Goal: Information Seeking & Learning: Check status

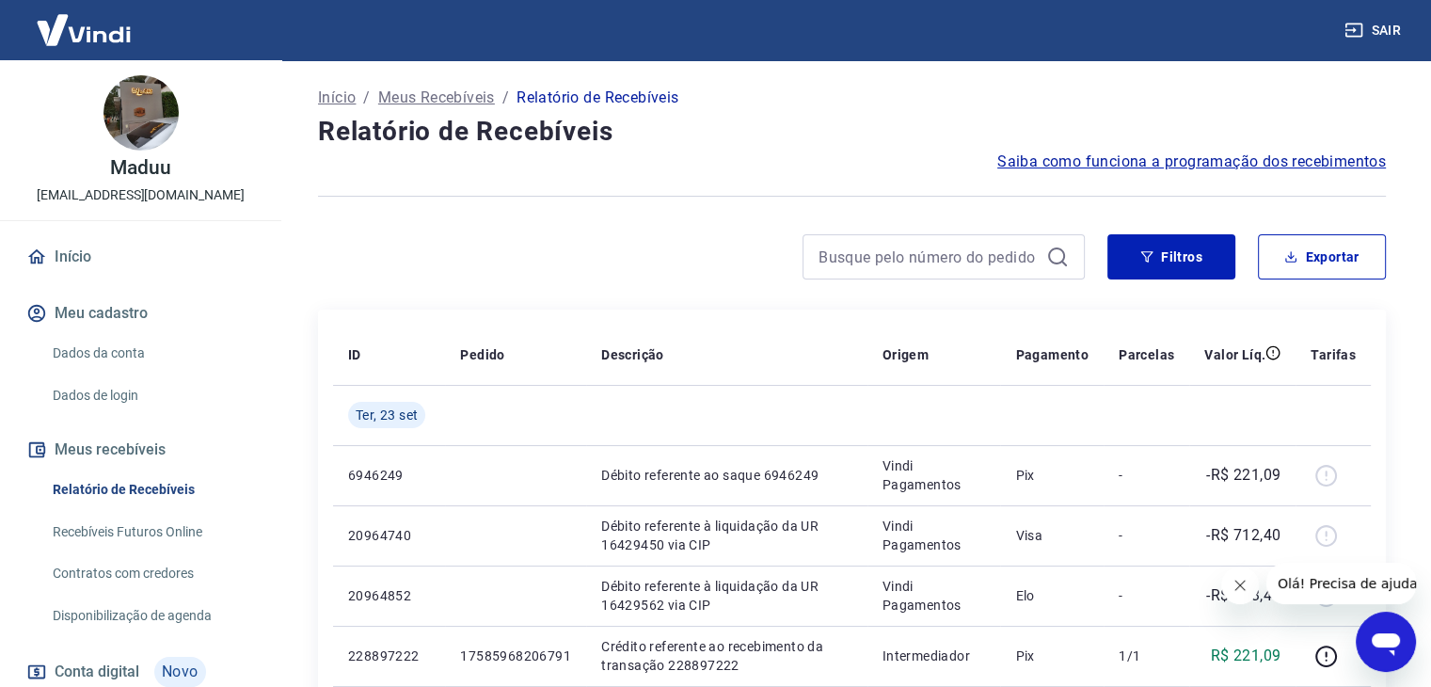
click at [75, 245] on link "Início" at bounding box center [141, 256] width 236 height 41
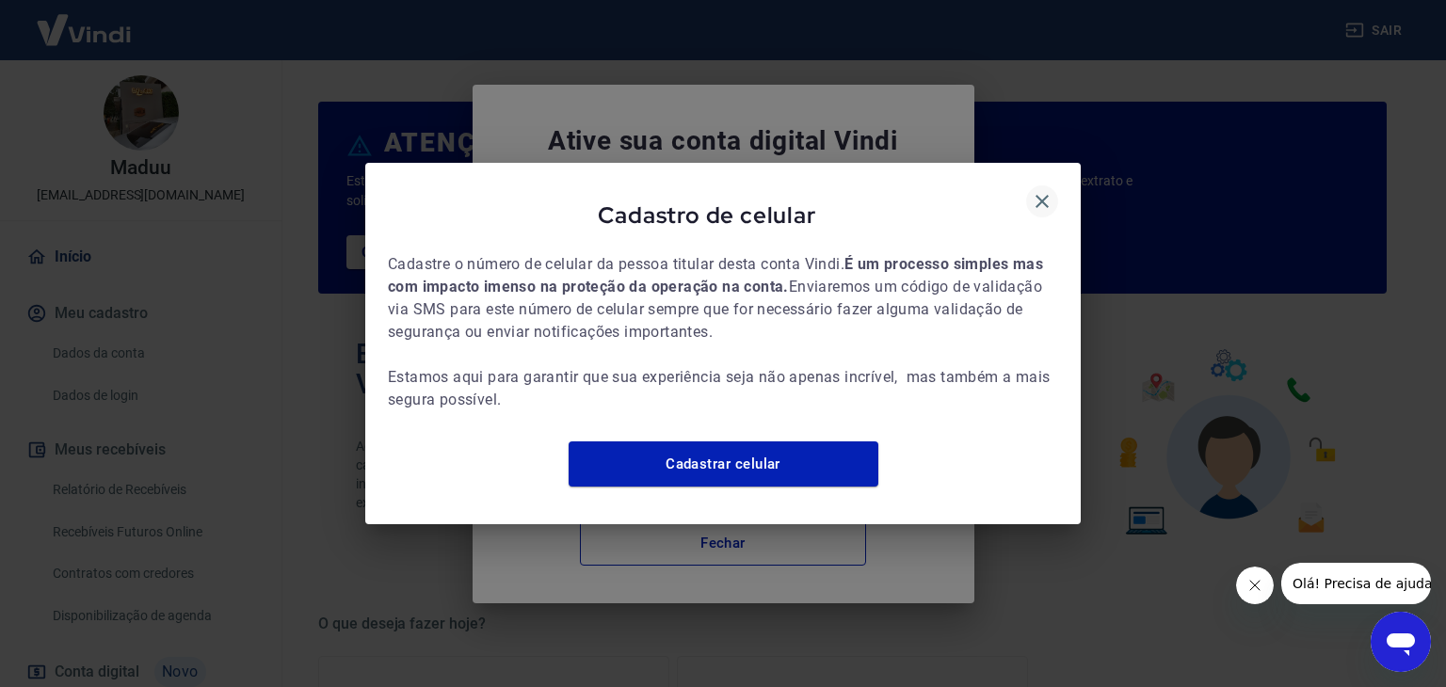
click at [1047, 190] on icon "button" at bounding box center [1042, 201] width 23 height 23
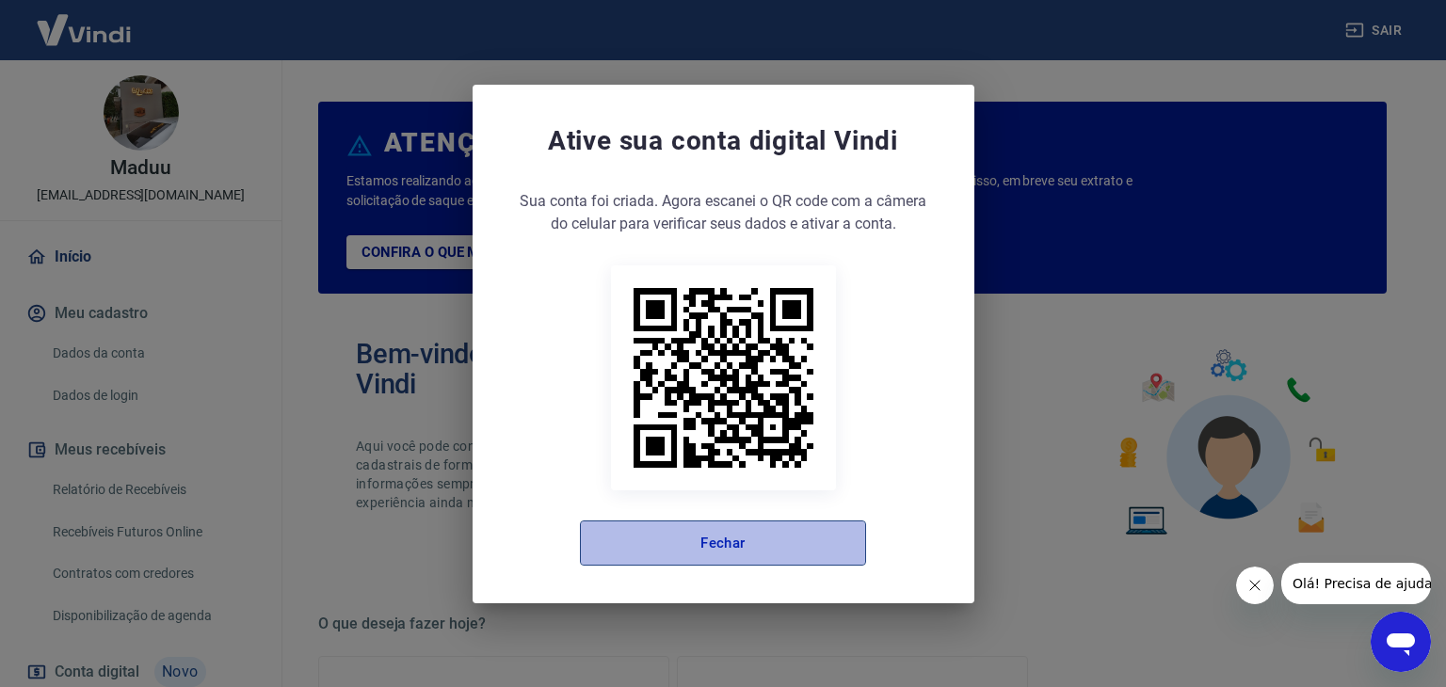
click at [726, 534] on button "Fechar" at bounding box center [723, 542] width 286 height 45
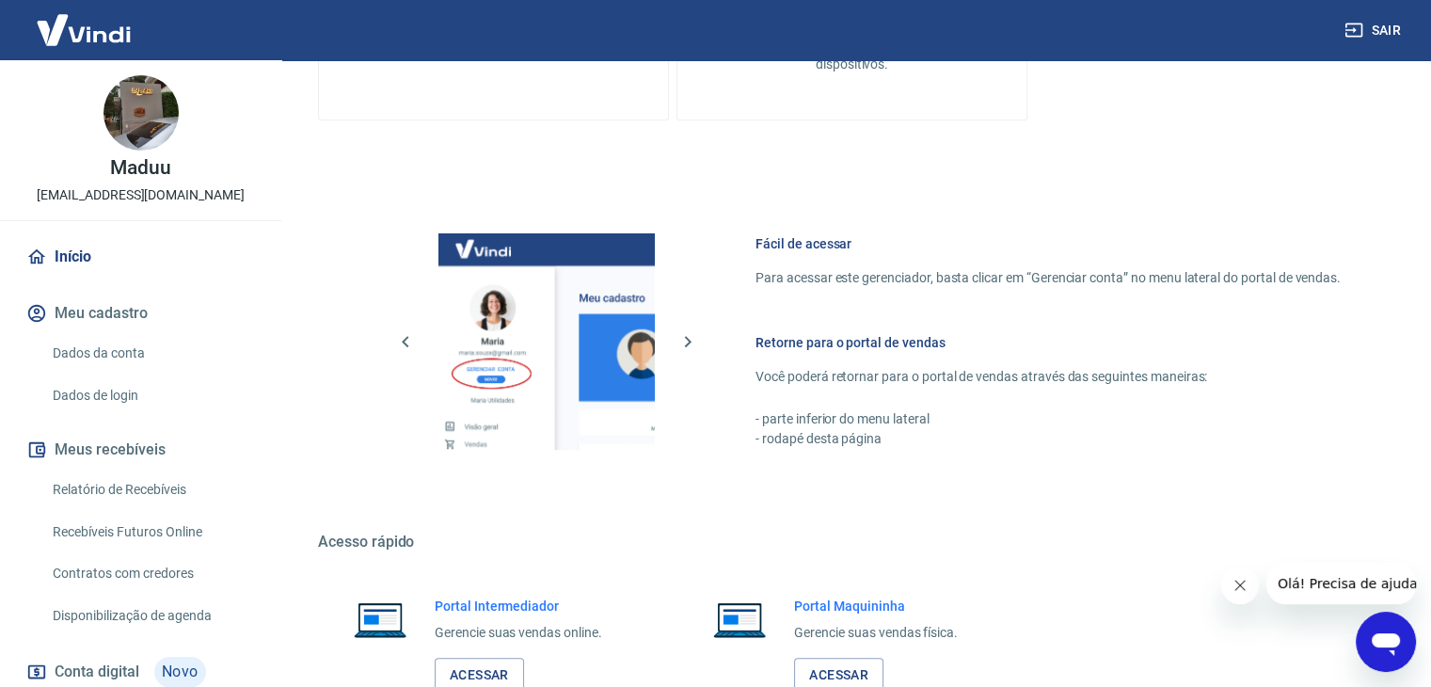
scroll to position [994, 0]
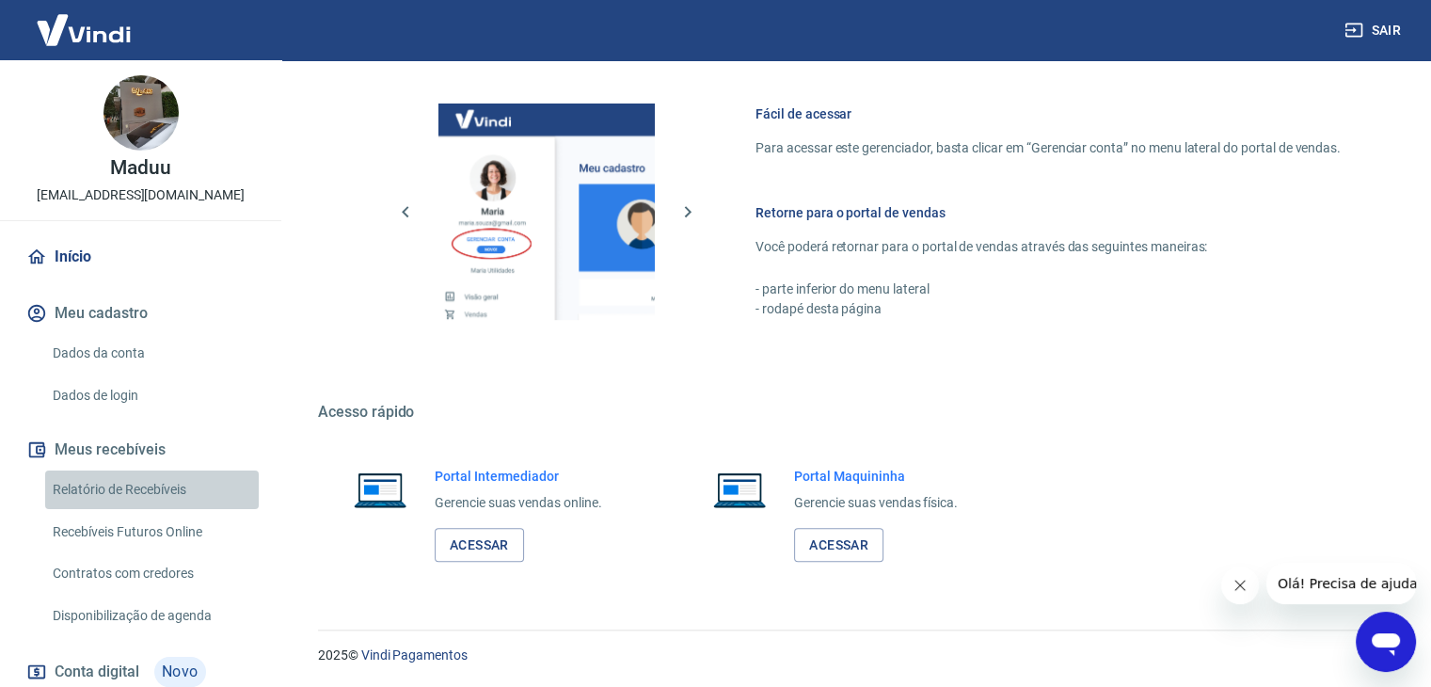
click at [156, 489] on link "Relatório de Recebíveis" at bounding box center [152, 490] width 214 height 39
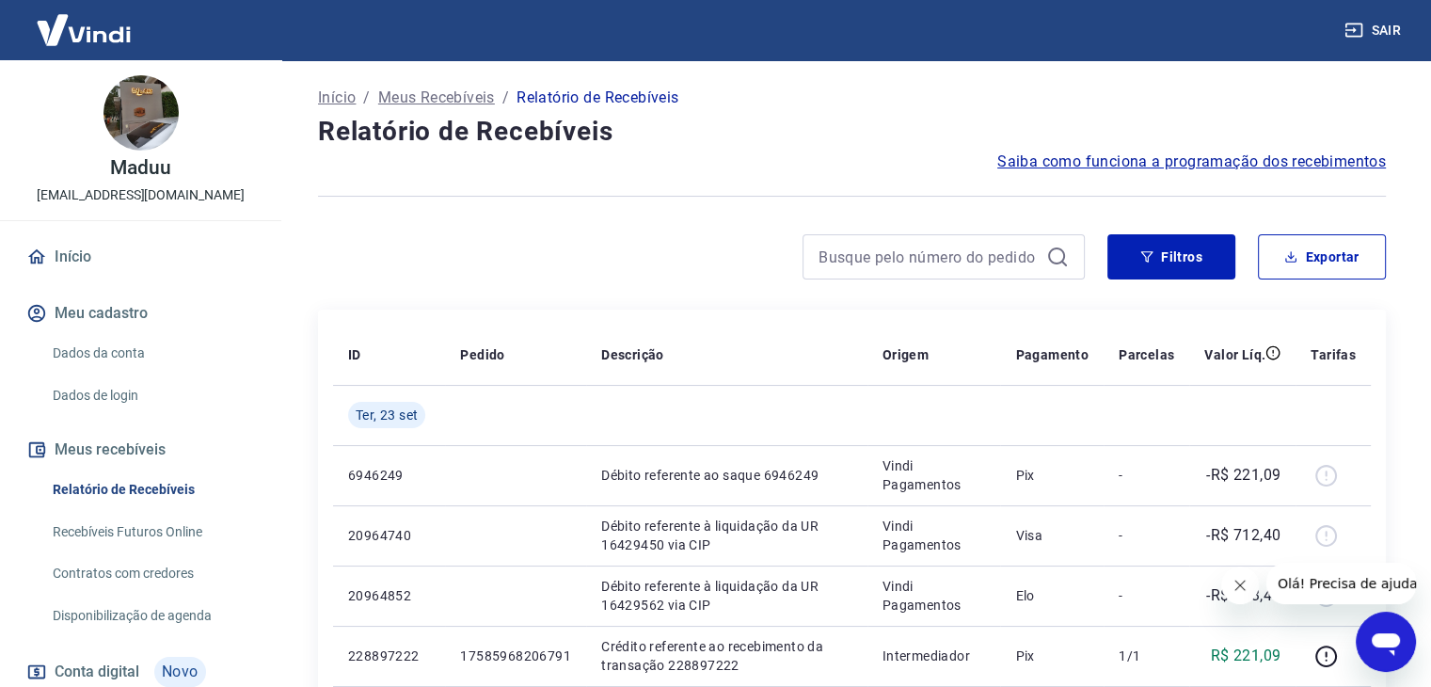
click at [87, 14] on img at bounding box center [84, 29] width 122 height 57
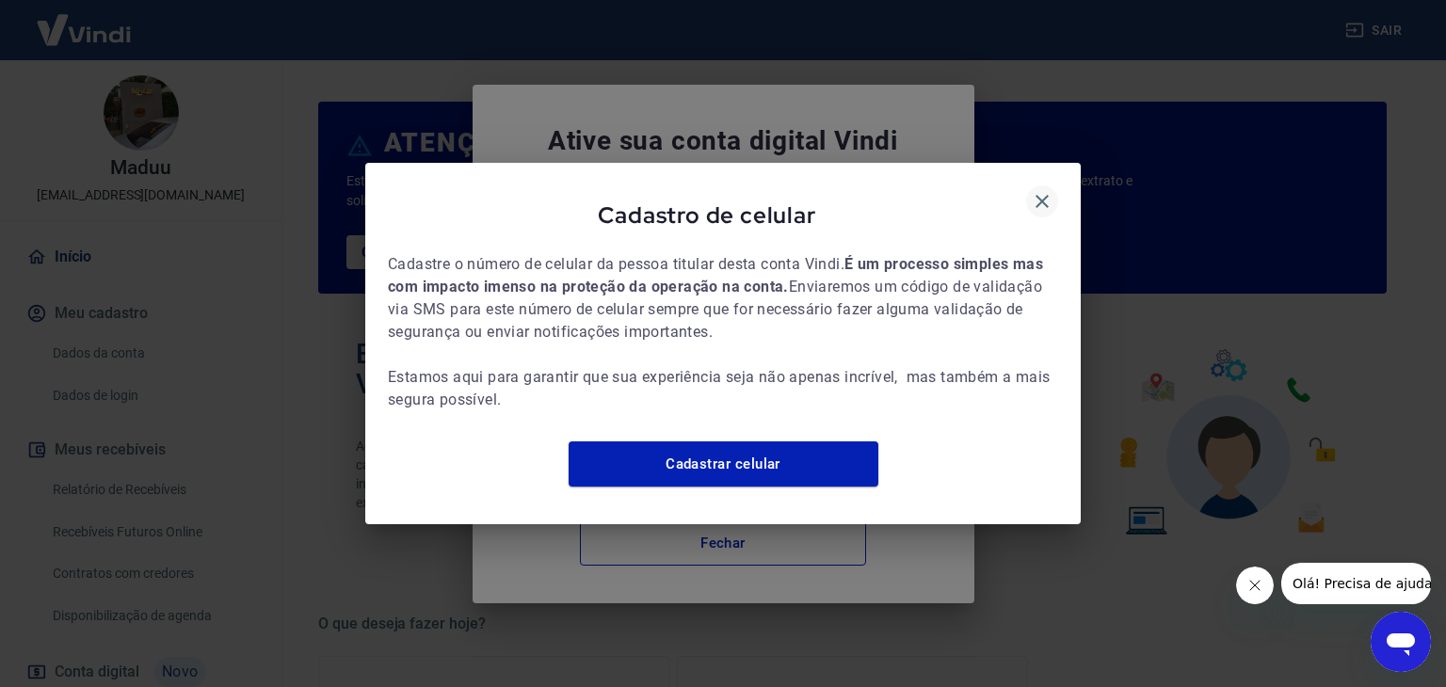
click at [1047, 196] on icon "button" at bounding box center [1042, 201] width 23 height 23
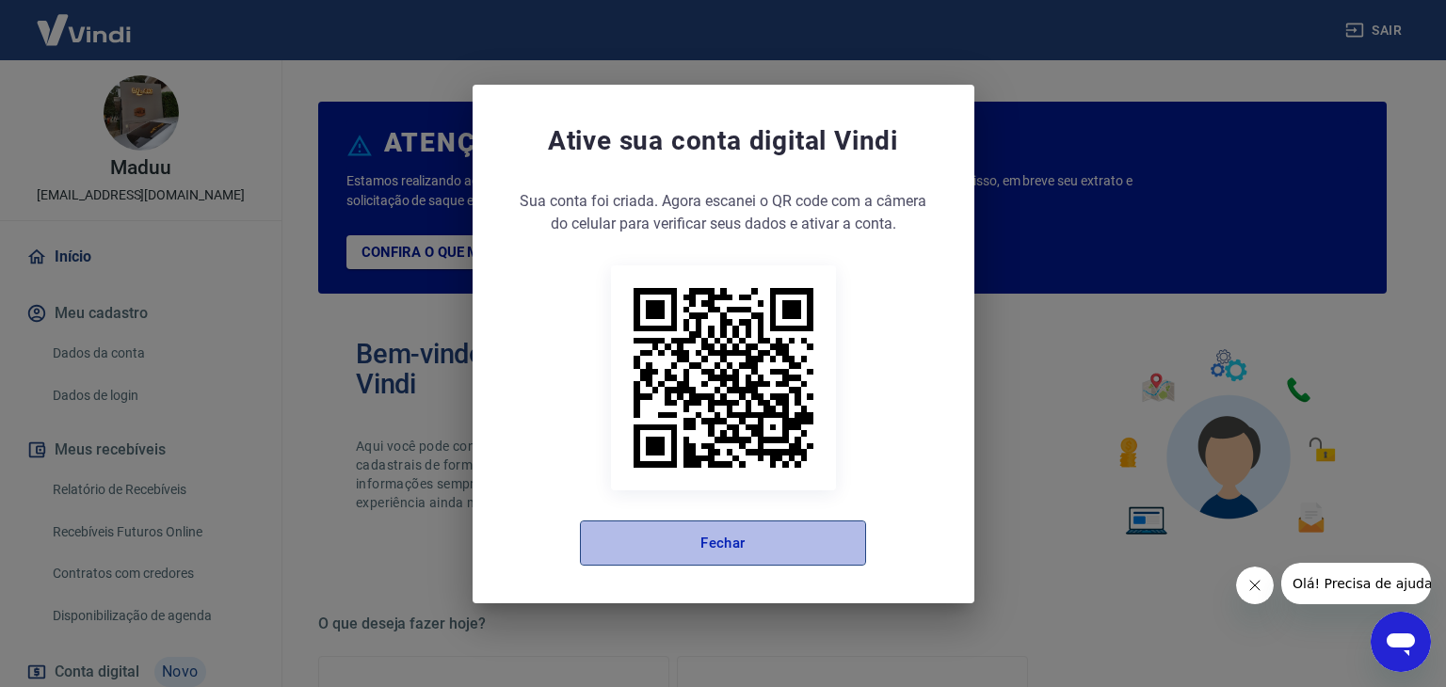
click at [803, 529] on button "Fechar" at bounding box center [723, 542] width 286 height 45
